Goal: Navigation & Orientation: Find specific page/section

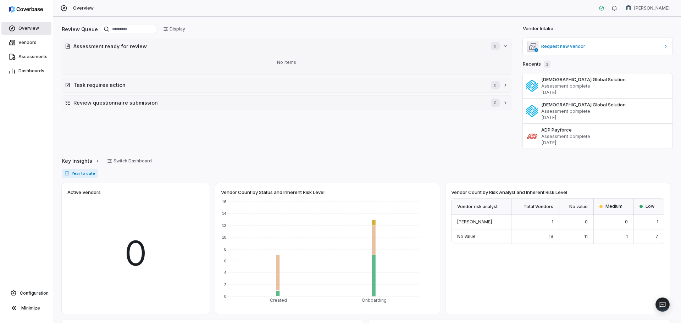
click at [22, 27] on span "Overview" at bounding box center [28, 29] width 21 height 6
click at [25, 41] on span "Vendors" at bounding box center [27, 43] width 18 height 6
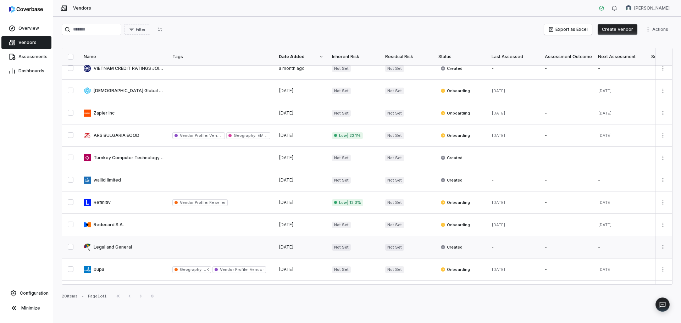
scroll to position [231, 0]
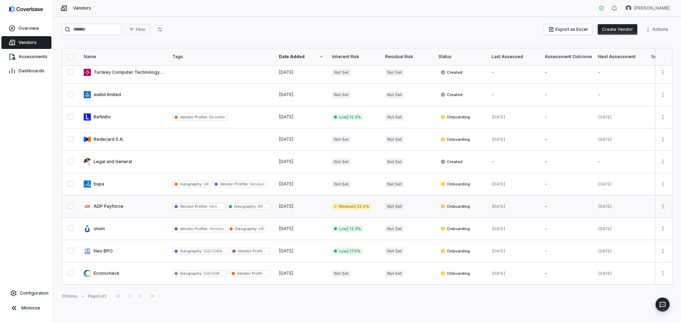
click at [115, 200] on link at bounding box center [123, 206] width 89 height 22
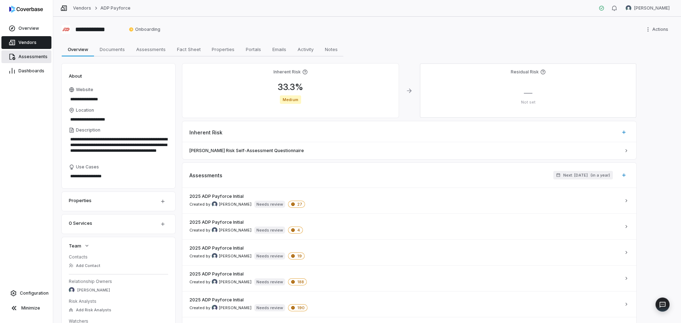
click at [32, 57] on span "Assessments" at bounding box center [32, 57] width 29 height 6
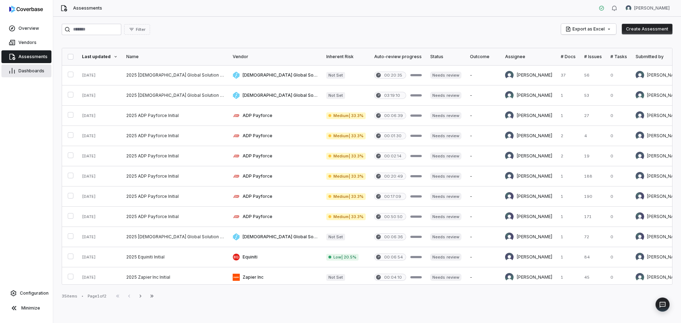
click at [36, 71] on span "Dashboards" at bounding box center [31, 71] width 26 height 6
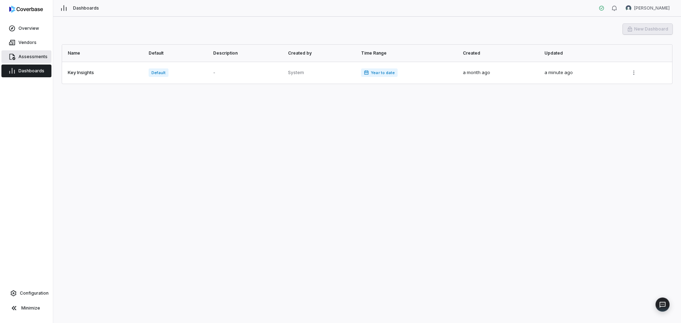
click at [32, 59] on span "Assessments" at bounding box center [32, 57] width 29 height 6
click at [31, 54] on span "Assessments" at bounding box center [32, 57] width 29 height 6
click at [25, 37] on link "Vendors" at bounding box center [26, 42] width 50 height 13
click at [32, 57] on span "Assessments" at bounding box center [32, 57] width 29 height 6
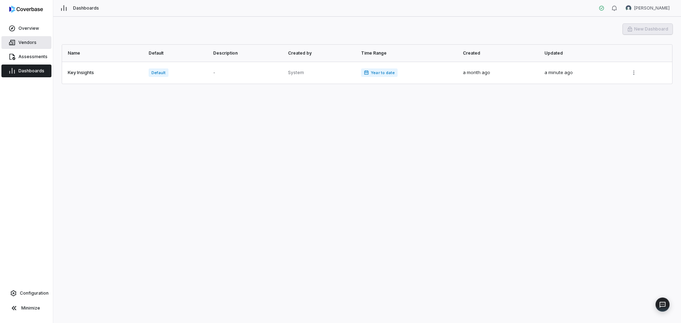
click at [27, 39] on link "Vendors" at bounding box center [26, 42] width 50 height 13
click at [26, 29] on span "Overview" at bounding box center [28, 29] width 21 height 6
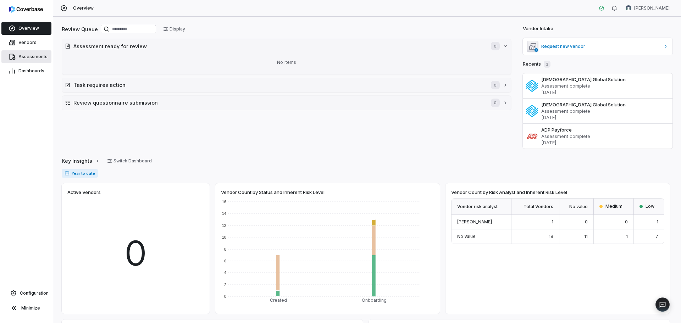
click at [24, 57] on span "Assessments" at bounding box center [32, 57] width 29 height 6
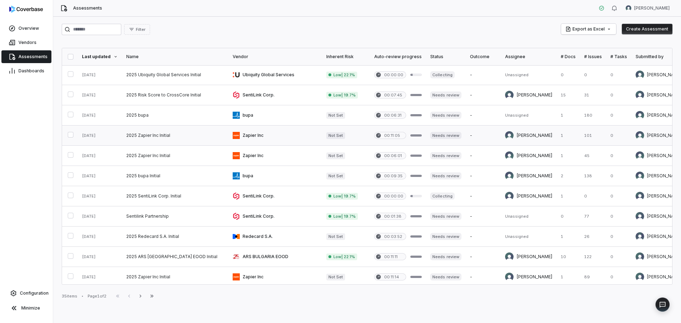
scroll to position [286, 0]
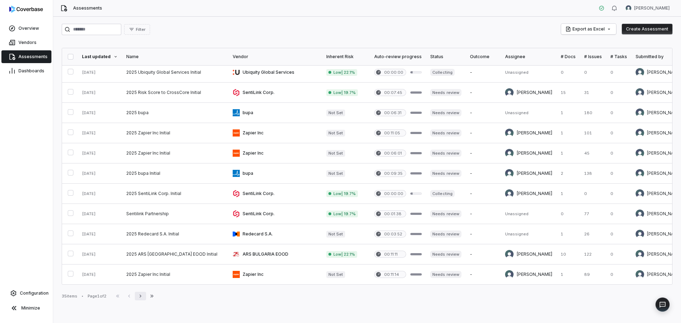
click at [143, 298] on icon "button" at bounding box center [141, 296] width 6 height 6
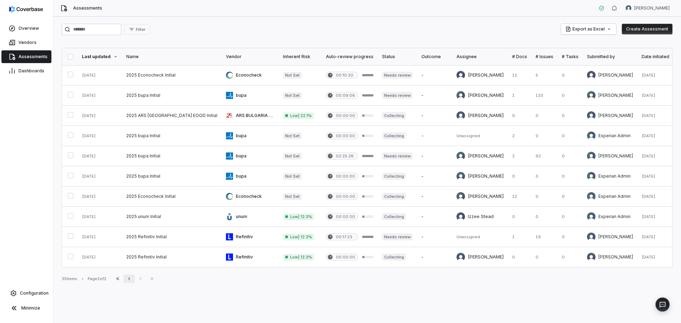
click at [135, 275] on button "Previous" at bounding box center [128, 278] width 11 height 9
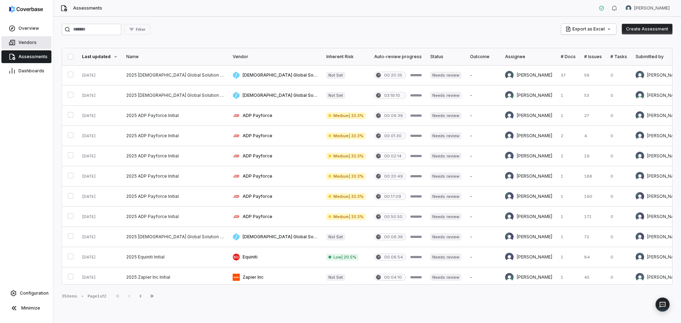
click at [29, 43] on span "Vendors" at bounding box center [27, 43] width 18 height 6
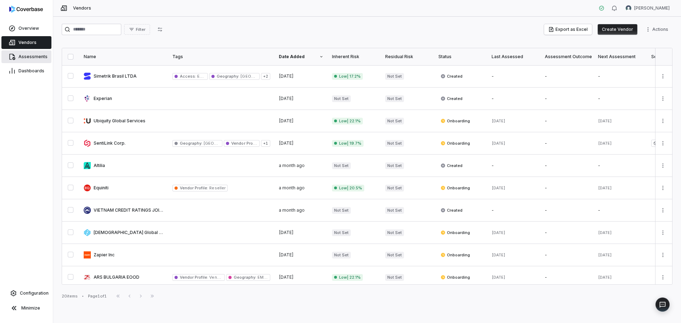
click at [32, 50] on link "Assessments" at bounding box center [26, 56] width 50 height 13
